Goal: Navigation & Orientation: Find specific page/section

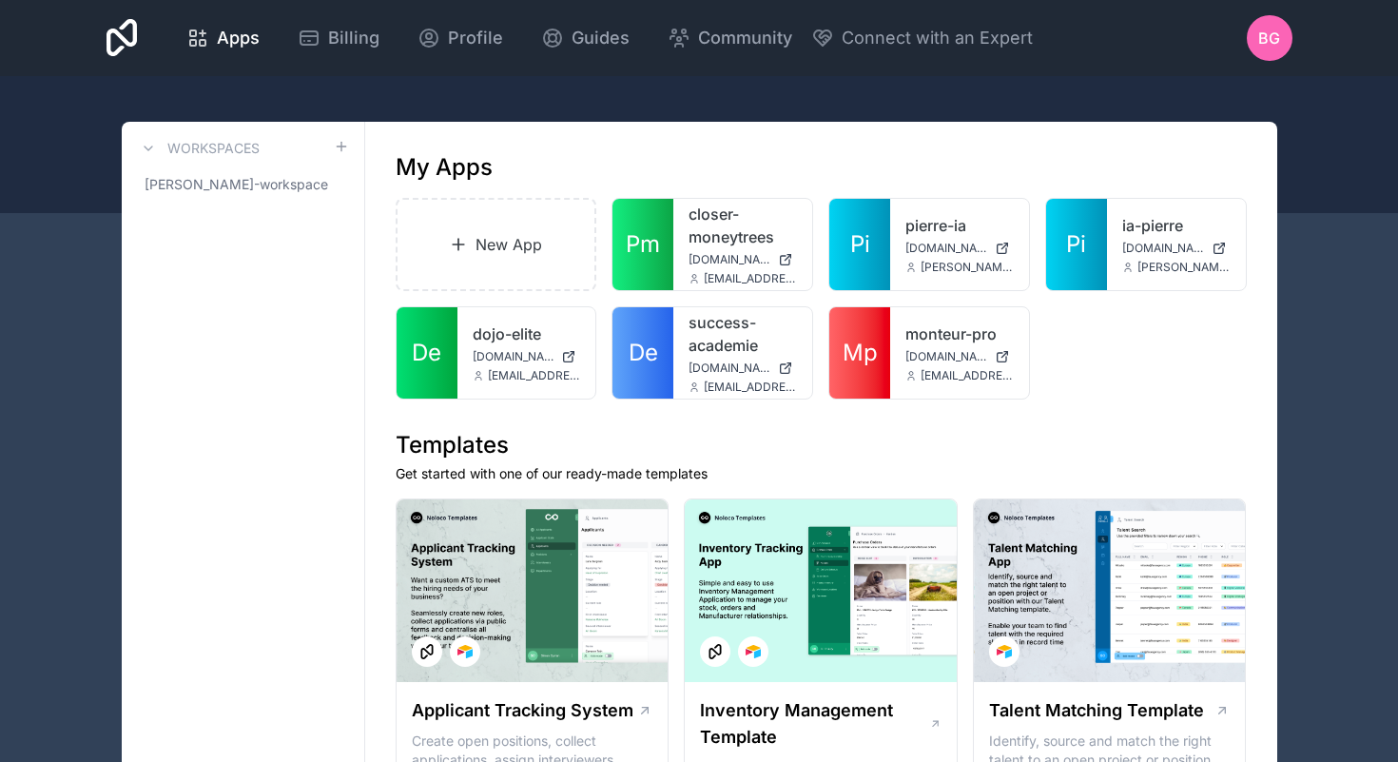
click at [660, 215] on link "Pm" at bounding box center [642, 244] width 61 height 91
click at [461, 342] on div "dojo-elite dojo-elite.noloco.co baptisteguez5@gmail.com" at bounding box center [526, 352] width 139 height 91
click at [435, 342] on span "De" at bounding box center [426, 353] width 29 height 30
click at [420, 350] on span "De" at bounding box center [426, 353] width 29 height 30
